Goal: Task Accomplishment & Management: Use online tool/utility

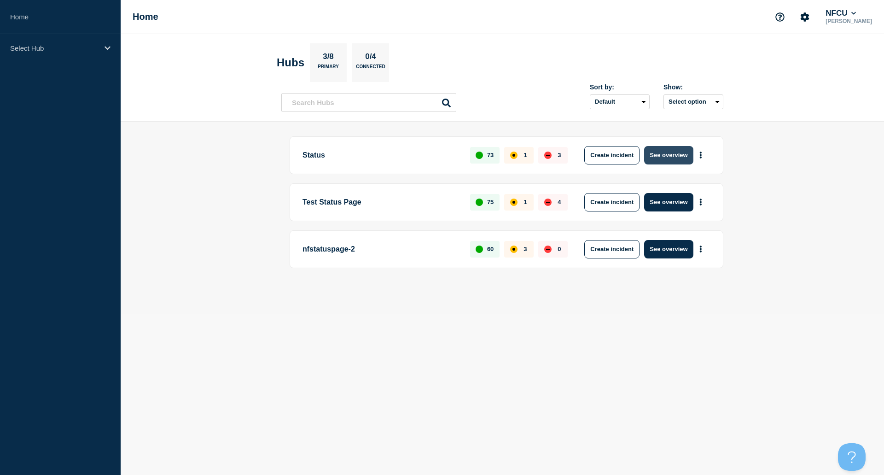
click at [656, 156] on button "See overview" at bounding box center [668, 155] width 49 height 18
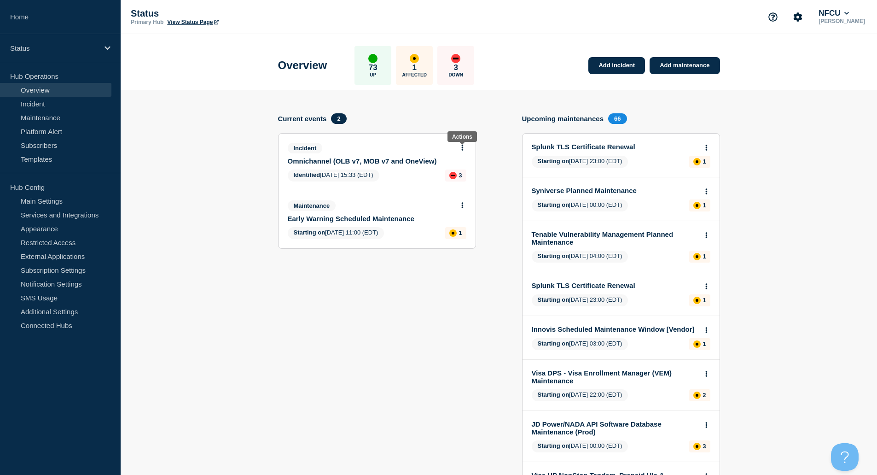
click at [465, 150] on button at bounding box center [463, 148] width 8 height 8
click at [465, 184] on link "Update incident" at bounding box center [462, 181] width 45 height 7
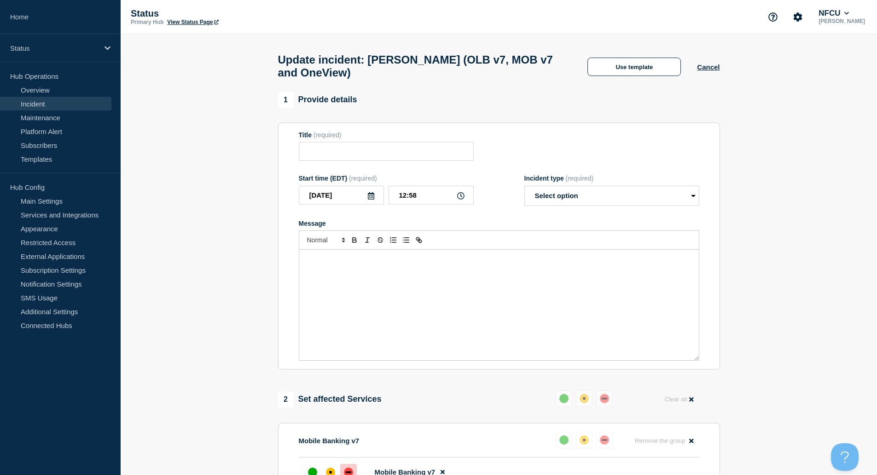
type input "Omnichannel (OLB v7, MOB v7 and OneView)"
click at [620, 74] on button "Use template" at bounding box center [633, 67] width 93 height 18
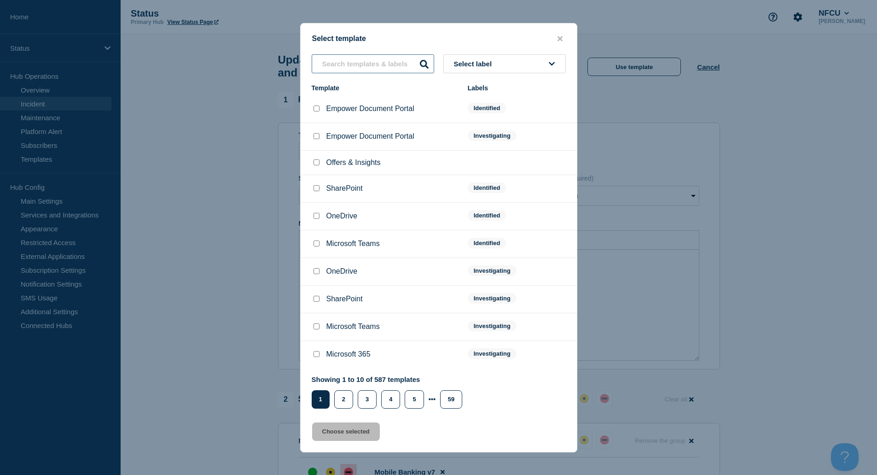
click at [381, 69] on input "text" at bounding box center [373, 63] width 122 height 19
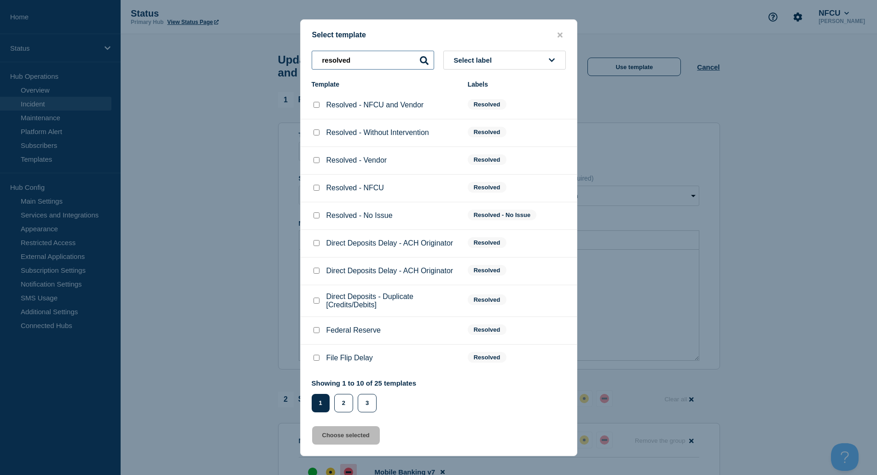
type input "resolved"
click at [316, 162] on input "Resolved - Vendor checkbox" at bounding box center [316, 160] width 6 height 6
checkbox input "true"
click at [350, 434] on button "Choose selected" at bounding box center [346, 435] width 68 height 18
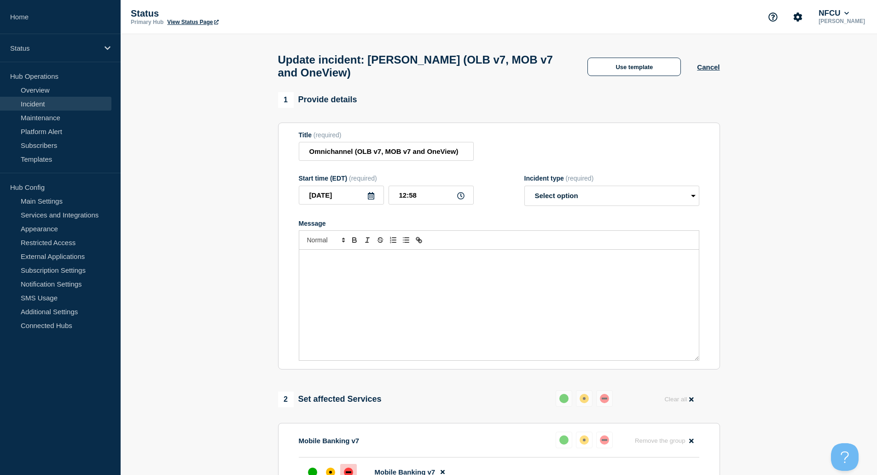
select select "resolved"
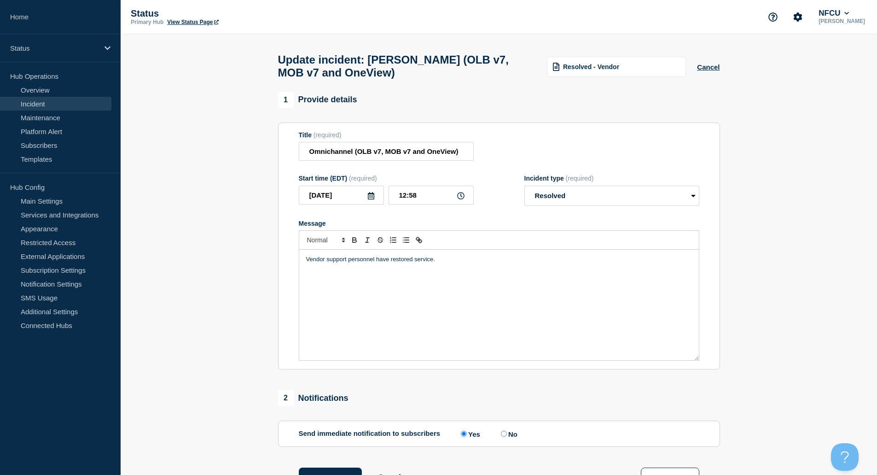
click at [198, 328] on section "1 Provide details Title (required) Omnichannel (OLB v7, MOB v7 and OneView) Sta…" at bounding box center [499, 367] width 756 height 551
click at [370, 159] on input "Omnichannel (OLB v7, MOB v7 and OneView)" at bounding box center [386, 151] width 175 height 19
paste input "- Transaction History"
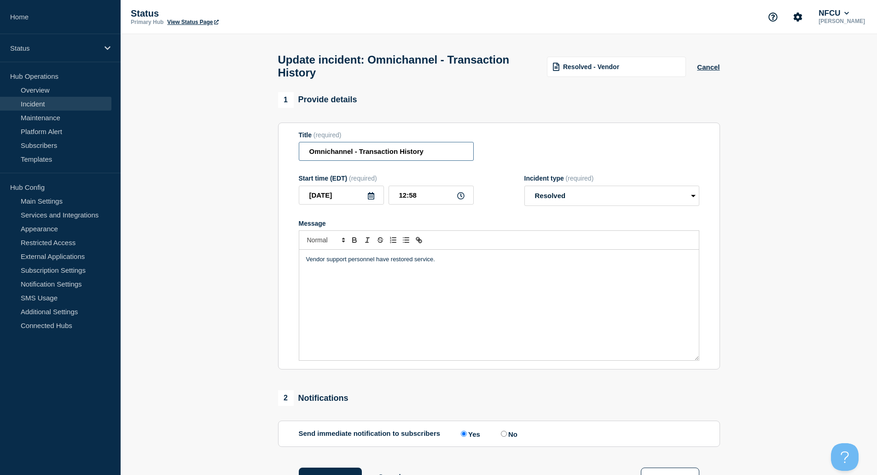
type input "Omnichannel - Transaction History"
click at [228, 267] on section "1 Provide details Title (required) Omnichannel - Transaction History Start time…" at bounding box center [499, 367] width 756 height 551
drag, startPoint x: 229, startPoint y: 116, endPoint x: 246, endPoint y: 140, distance: 29.1
click at [229, 116] on section "1 Provide details Title (required) Omnichannel - Transaction History Start time…" at bounding box center [499, 367] width 756 height 551
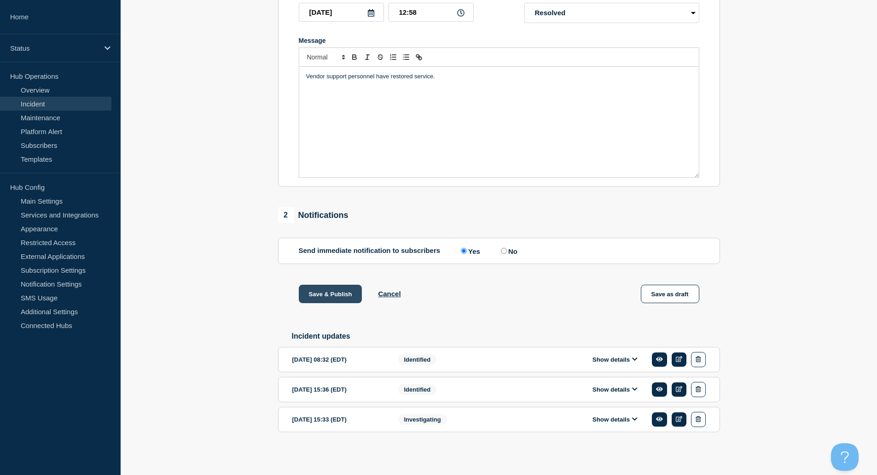
click at [339, 293] on button "Save & Publish" at bounding box center [331, 293] width 64 height 18
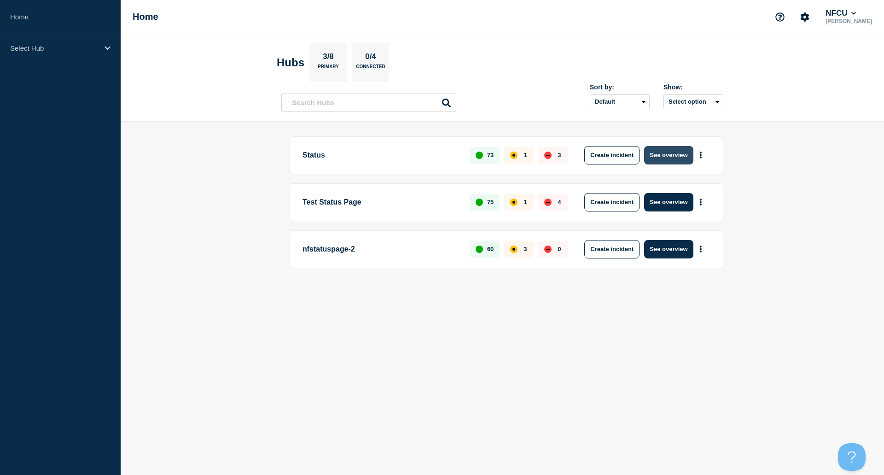
click at [681, 157] on button "See overview" at bounding box center [668, 155] width 49 height 18
